Goal: Information Seeking & Learning: Learn about a topic

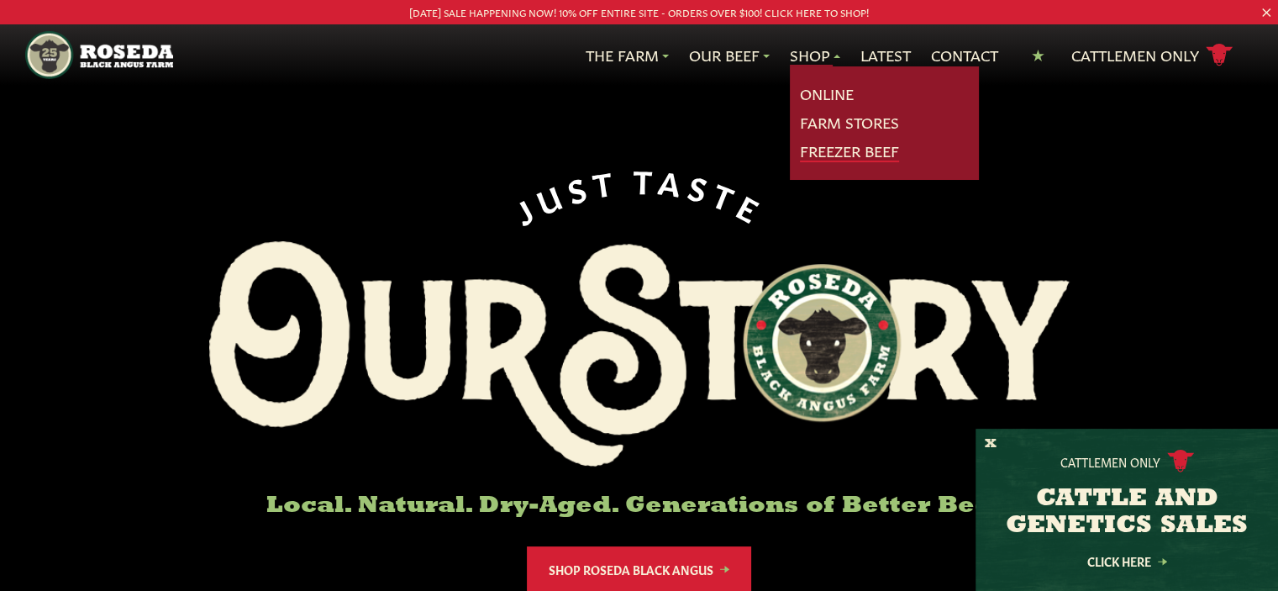
click at [800, 153] on link "Freezer Beef" at bounding box center [849, 151] width 99 height 22
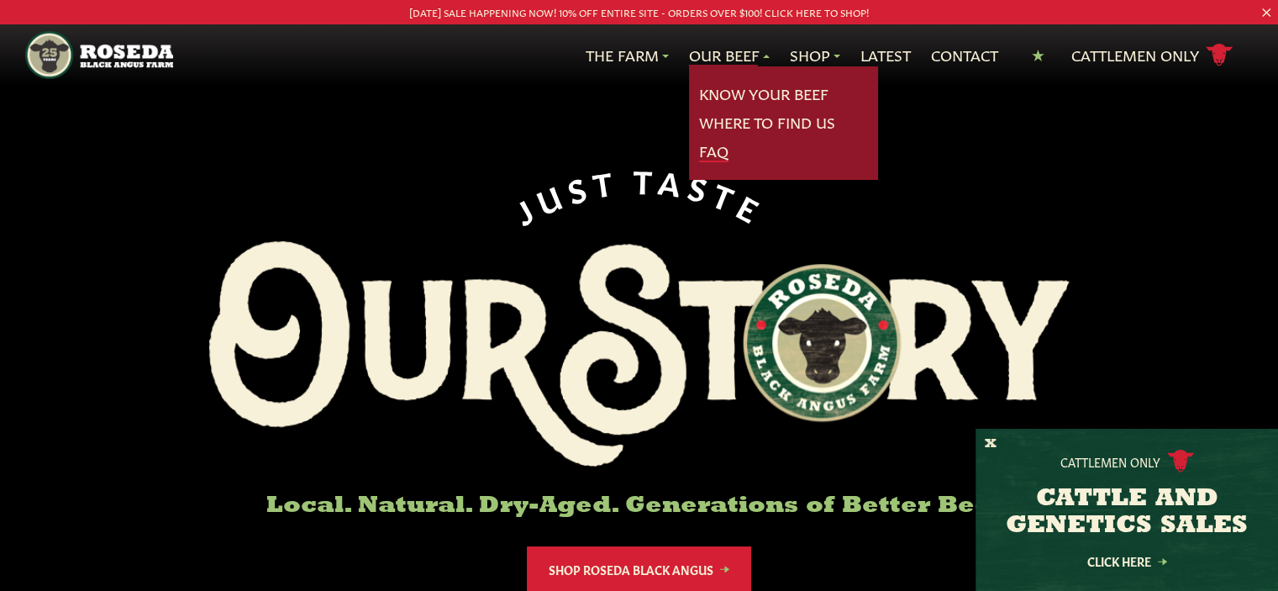
click at [713, 143] on link "FAQ" at bounding box center [713, 151] width 29 height 22
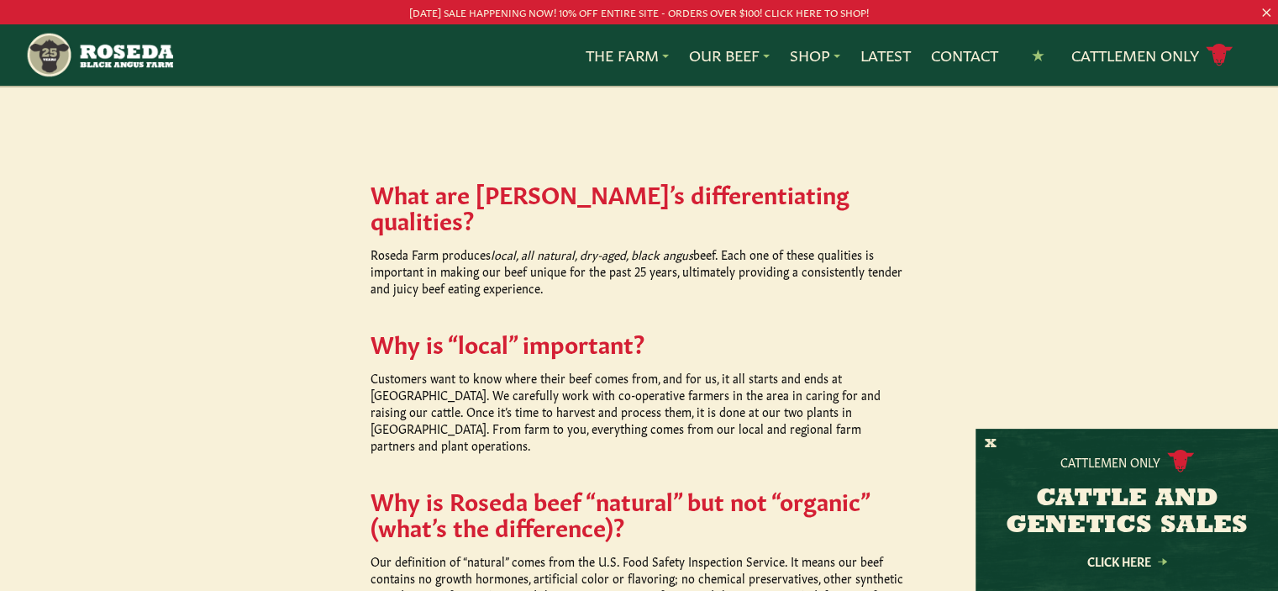
scroll to position [756, 0]
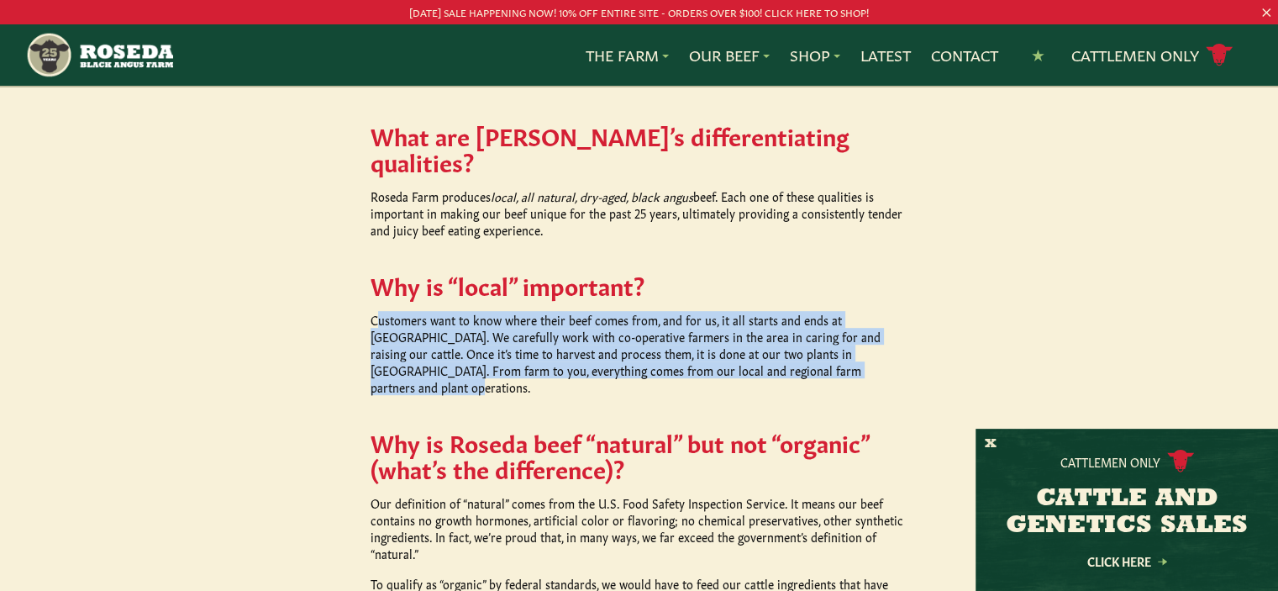
drag, startPoint x: 379, startPoint y: 292, endPoint x: 800, endPoint y: 343, distance: 424.1
click at [800, 343] on p "Customers want to know where their beef comes from, and for us, it all starts a…" at bounding box center [640, 353] width 538 height 84
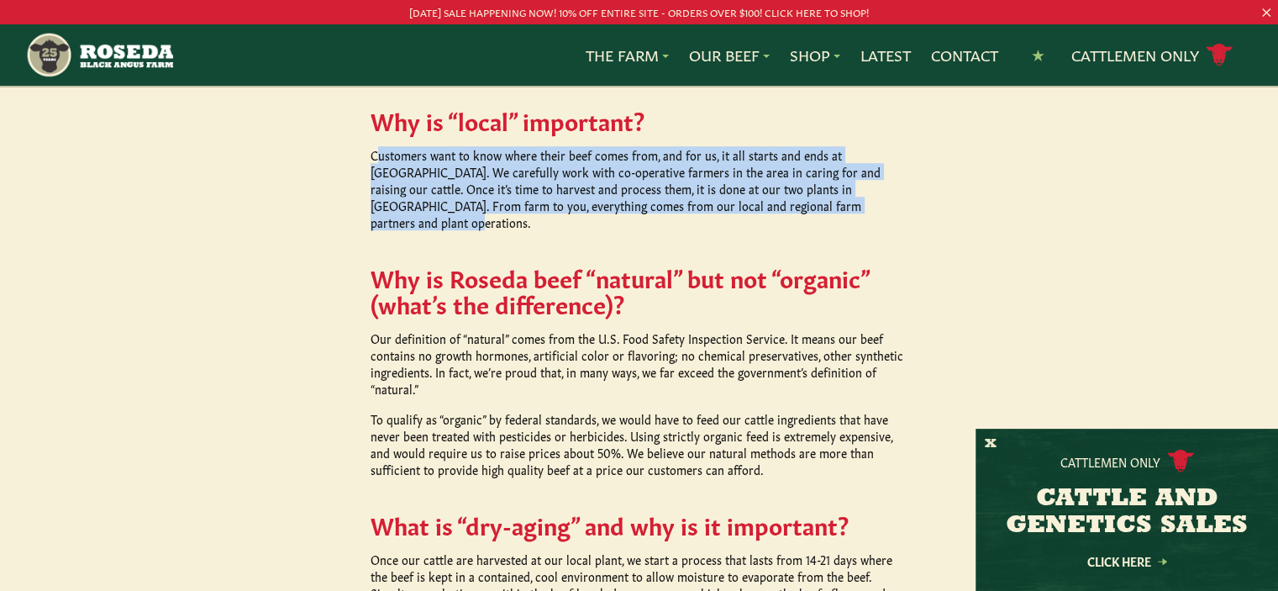
scroll to position [924, 0]
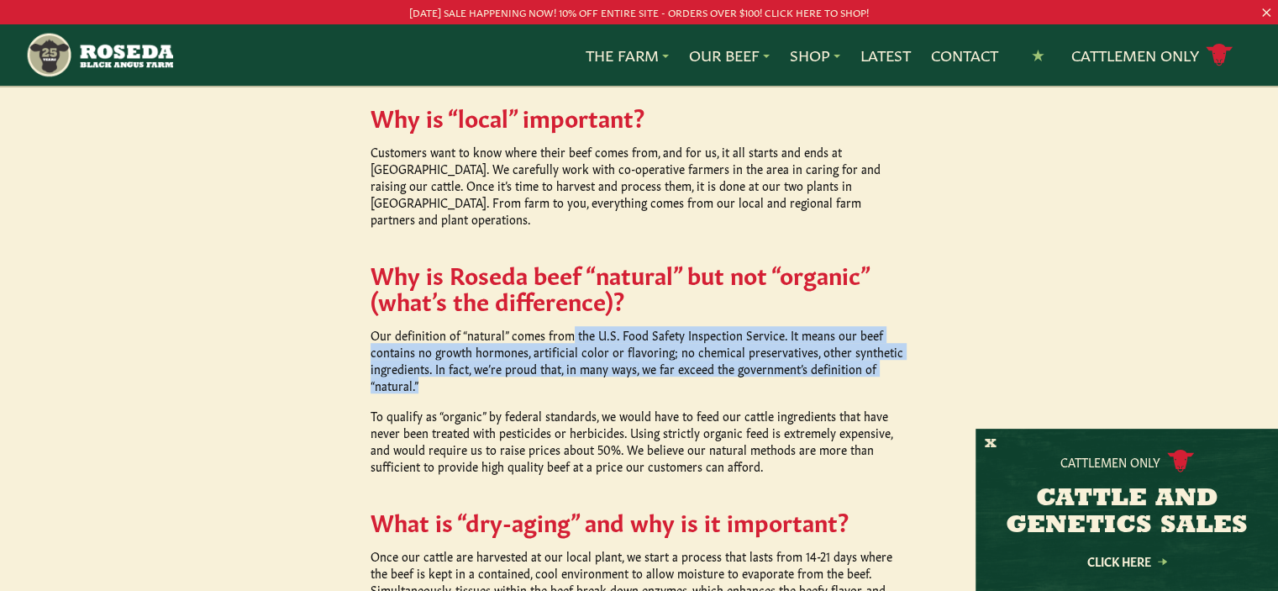
drag, startPoint x: 565, startPoint y: 297, endPoint x: 891, endPoint y: 345, distance: 329.7
click at [891, 345] on p "Our definition of “natural” comes from the U.S. Food Safety Inspection Service.…" at bounding box center [640, 359] width 538 height 67
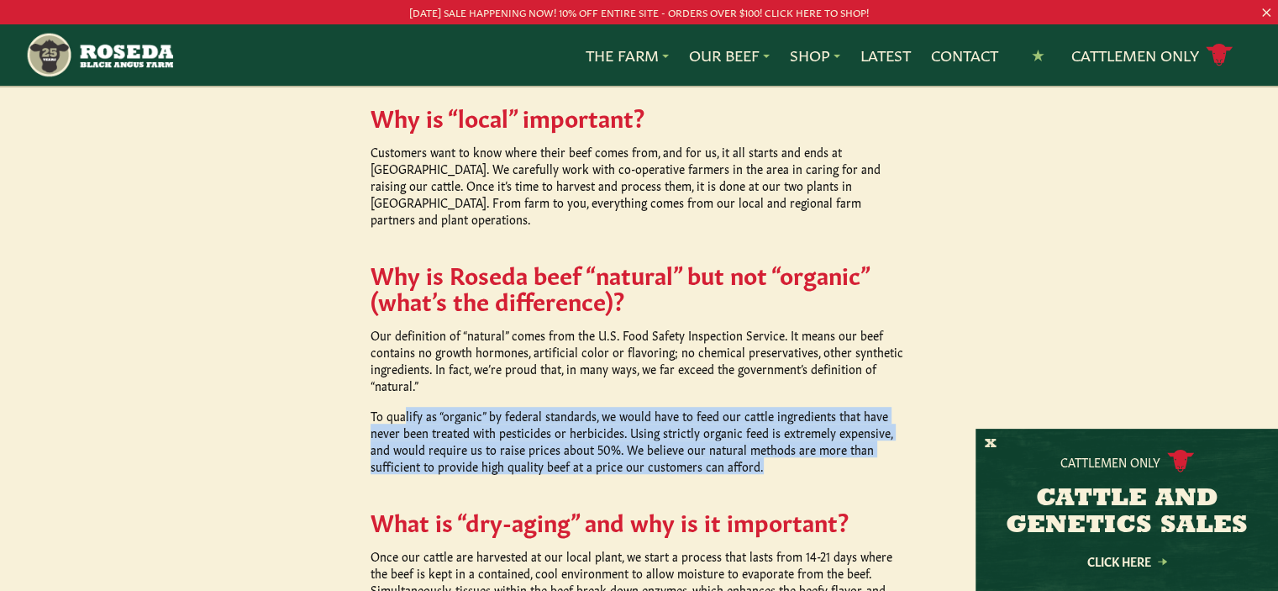
drag, startPoint x: 405, startPoint y: 373, endPoint x: 908, endPoint y: 430, distance: 505.8
click at [908, 430] on div "What are Roseda’s differentiating qualities? Roseda Farm produces local, all na…" at bounding box center [639, 561] width 1278 height 1430
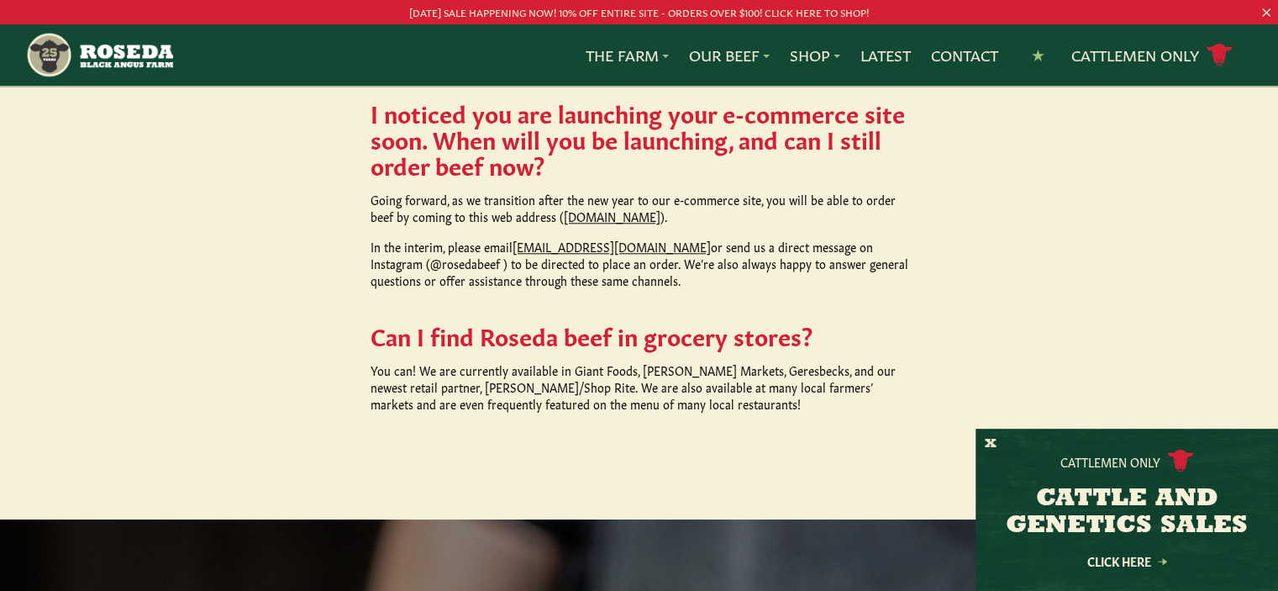
scroll to position [1597, 0]
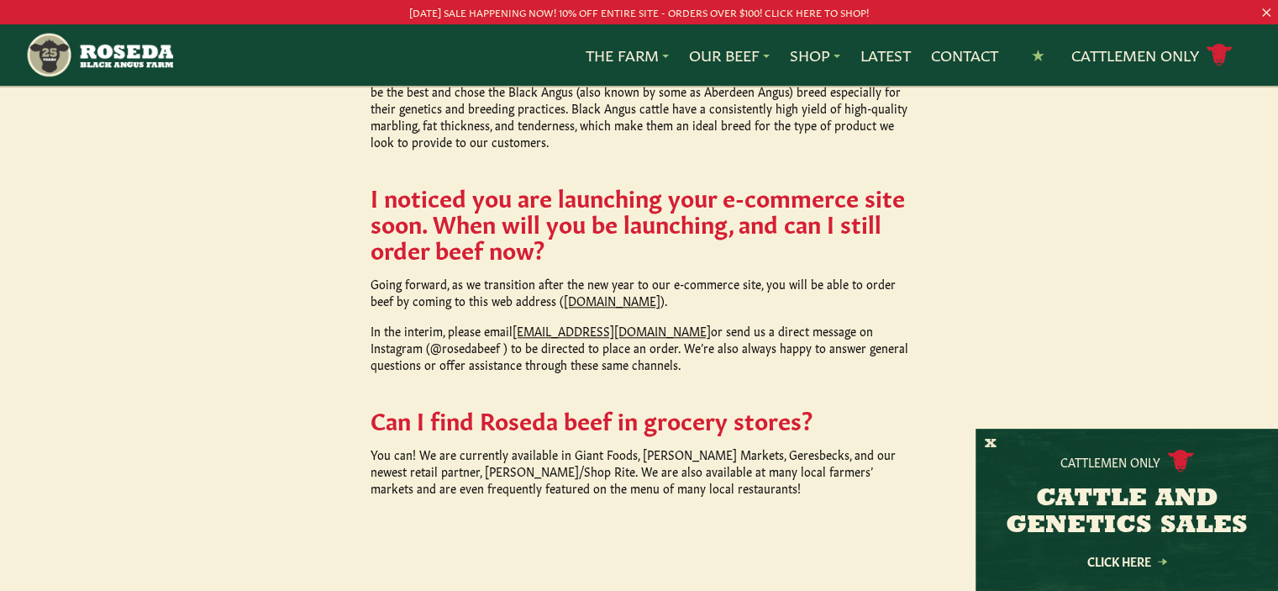
click at [692, 445] on p "You can! We are currently available in Giant Foods, Graul’s Markets, Geresbecks…" at bounding box center [640, 470] width 538 height 50
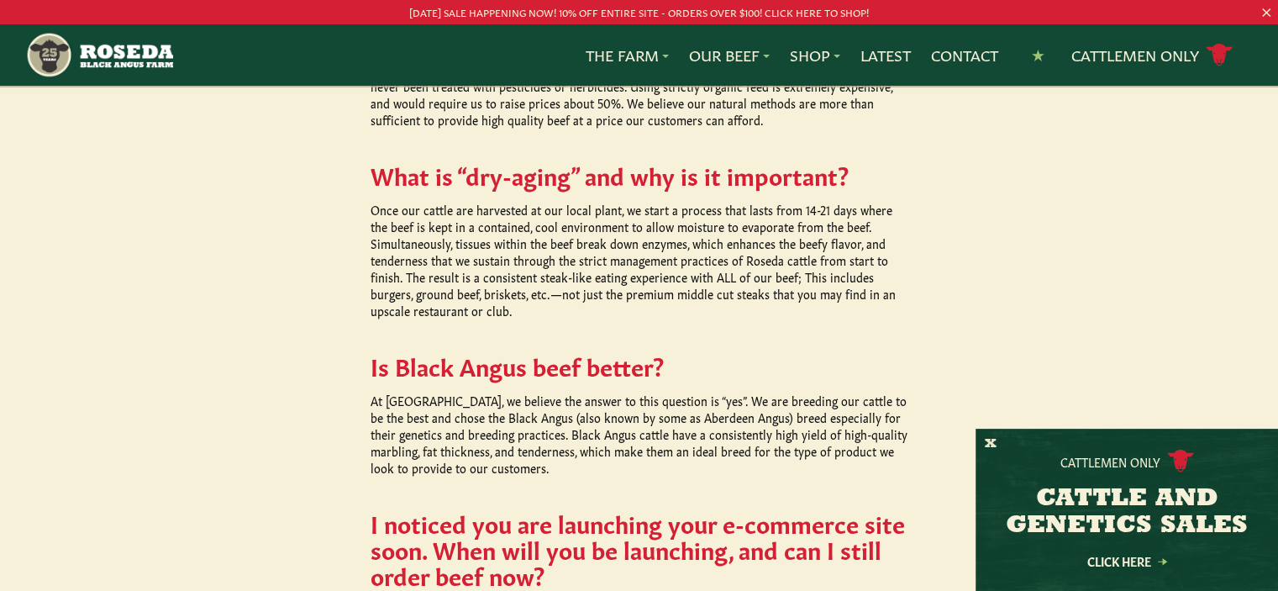
scroll to position [1261, 0]
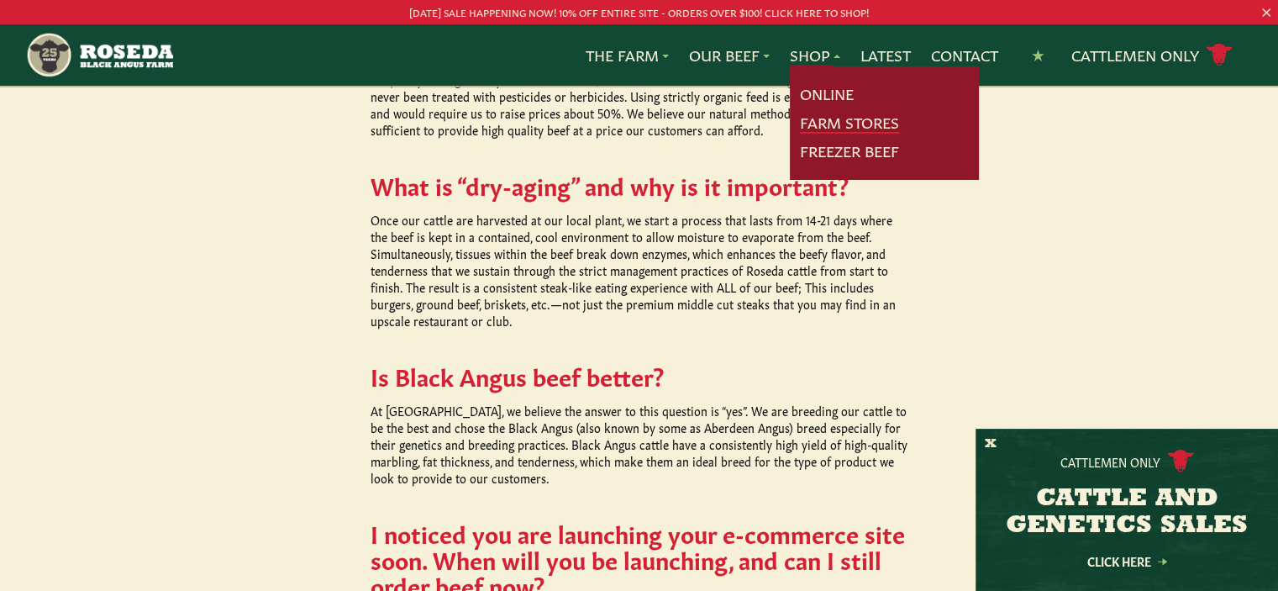
click at [820, 123] on link "Farm Stores" at bounding box center [849, 123] width 99 height 22
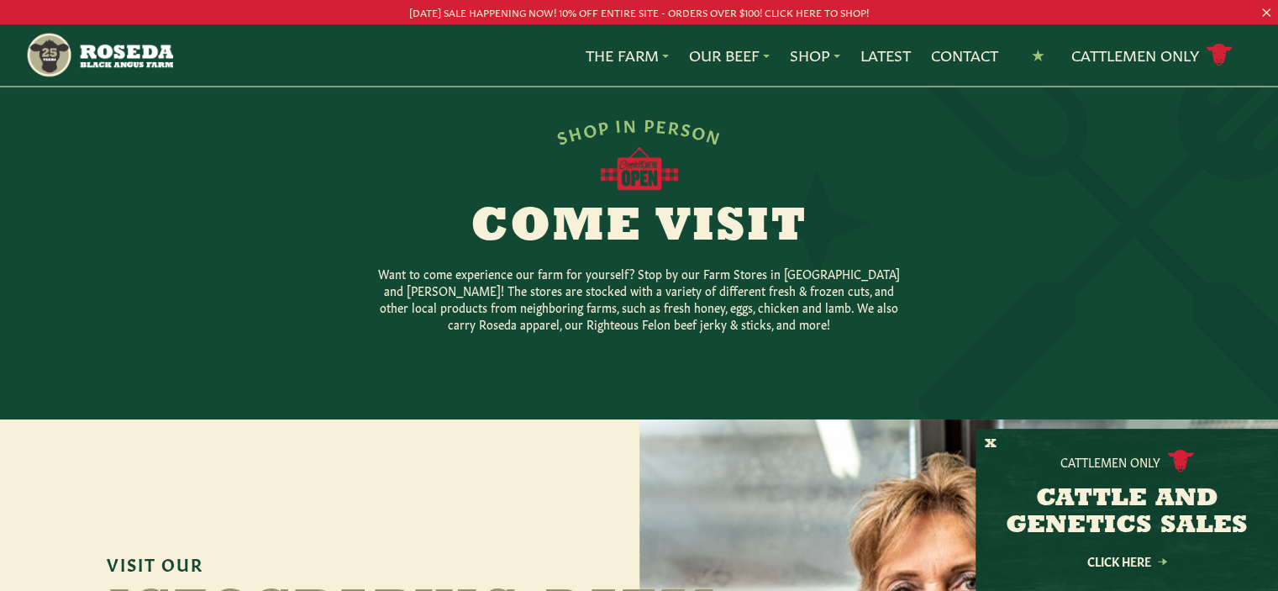
scroll to position [336, 0]
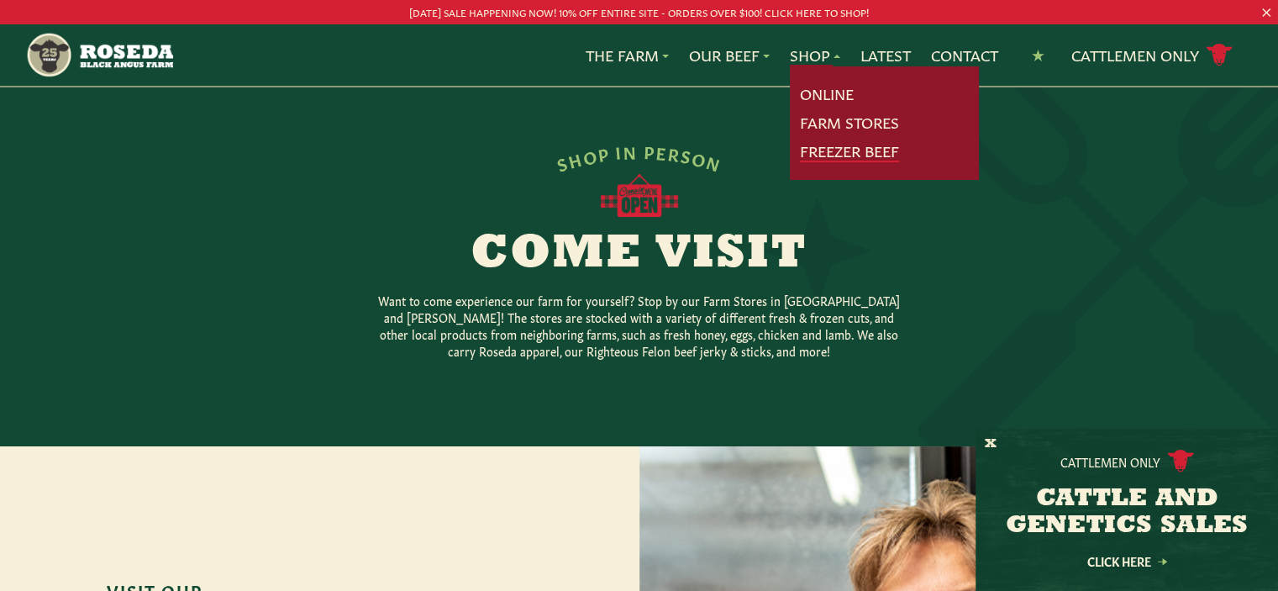
click at [803, 149] on link "Freezer Beef" at bounding box center [849, 151] width 99 height 22
